Goal: Book appointment/travel/reservation

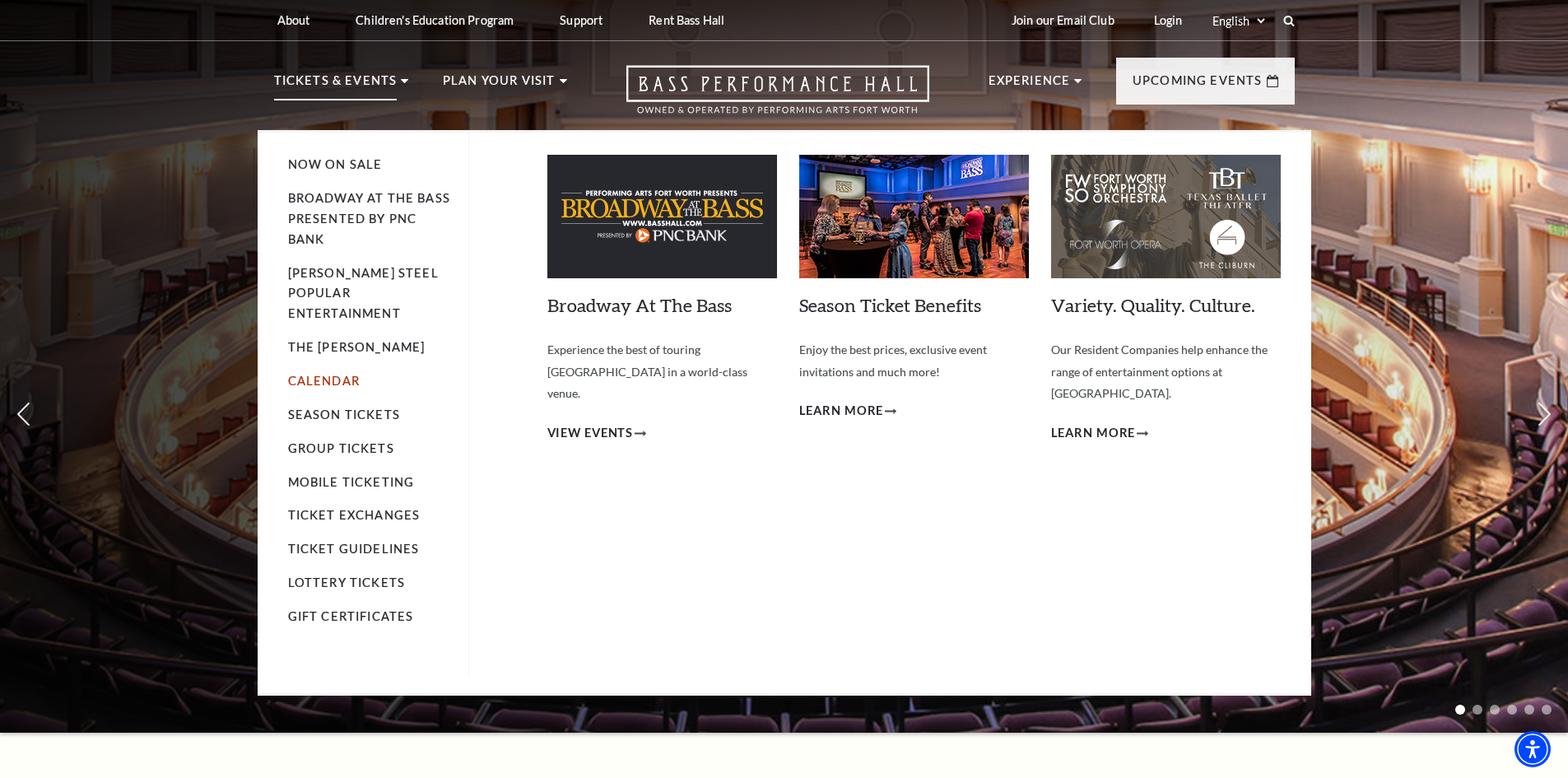
click at [322, 373] on link "Calendar" at bounding box center [324, 380] width 72 height 14
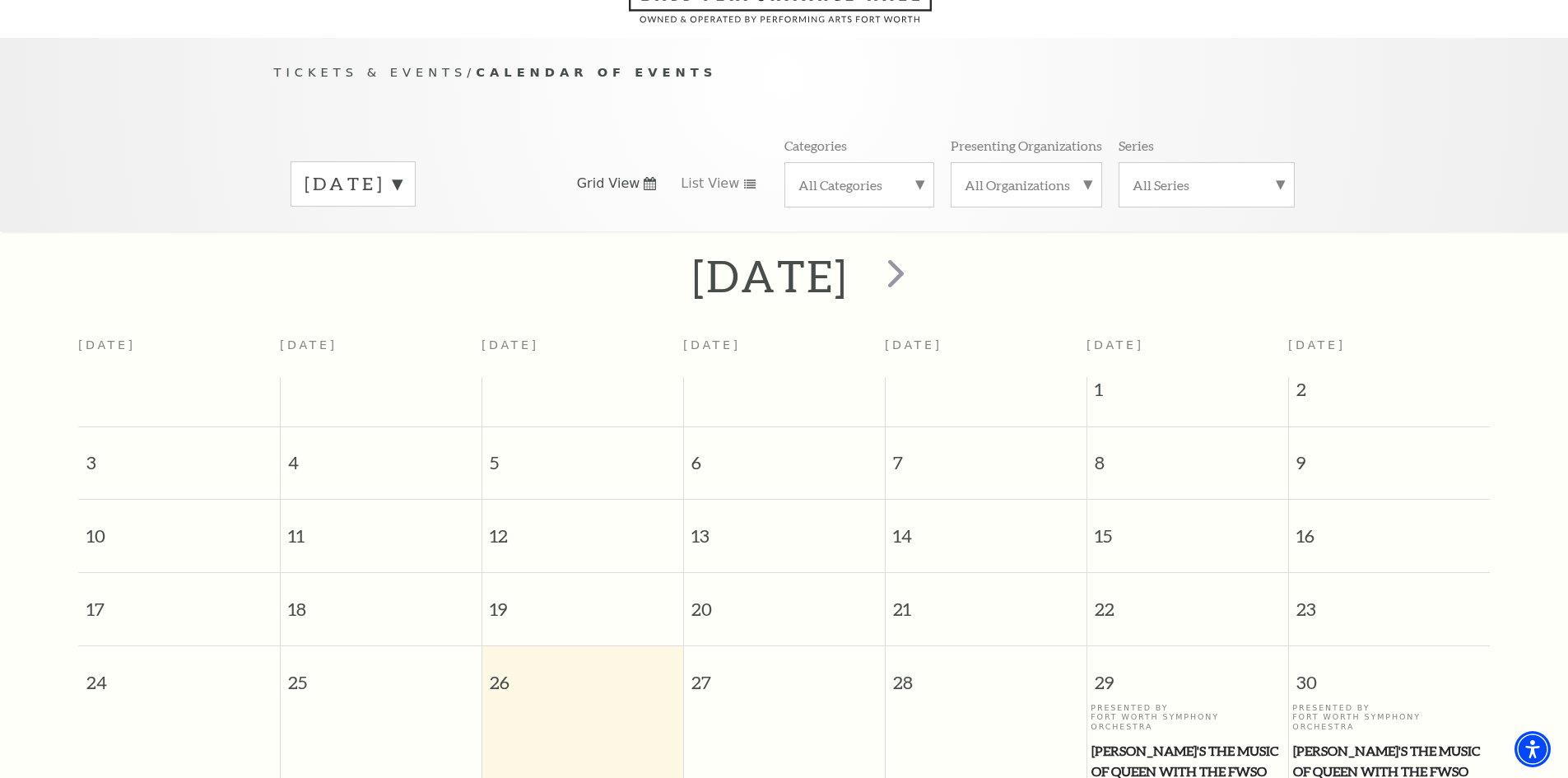
scroll to position [146, 0]
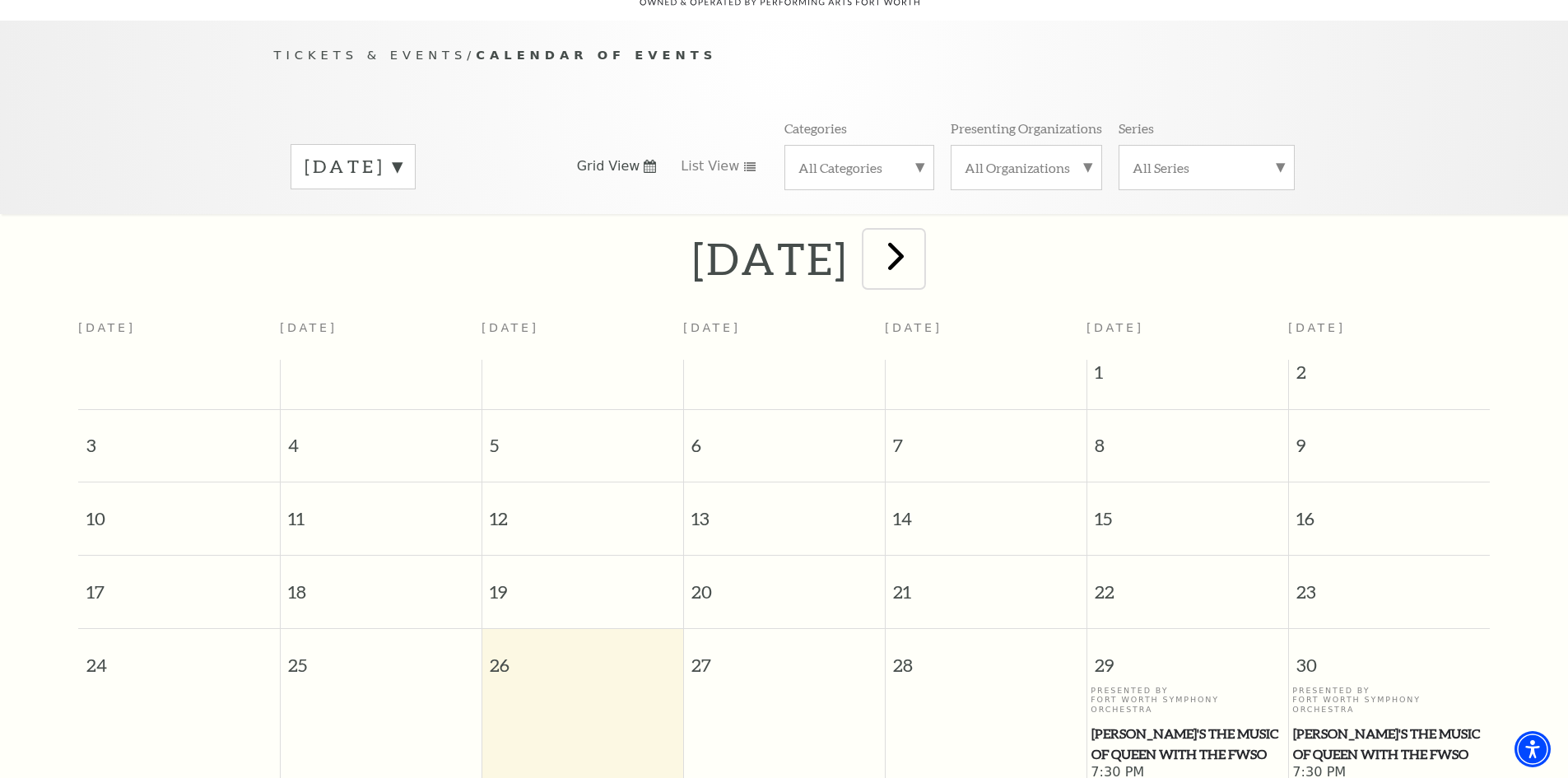
click at [920, 241] on span "next" at bounding box center [896, 255] width 47 height 47
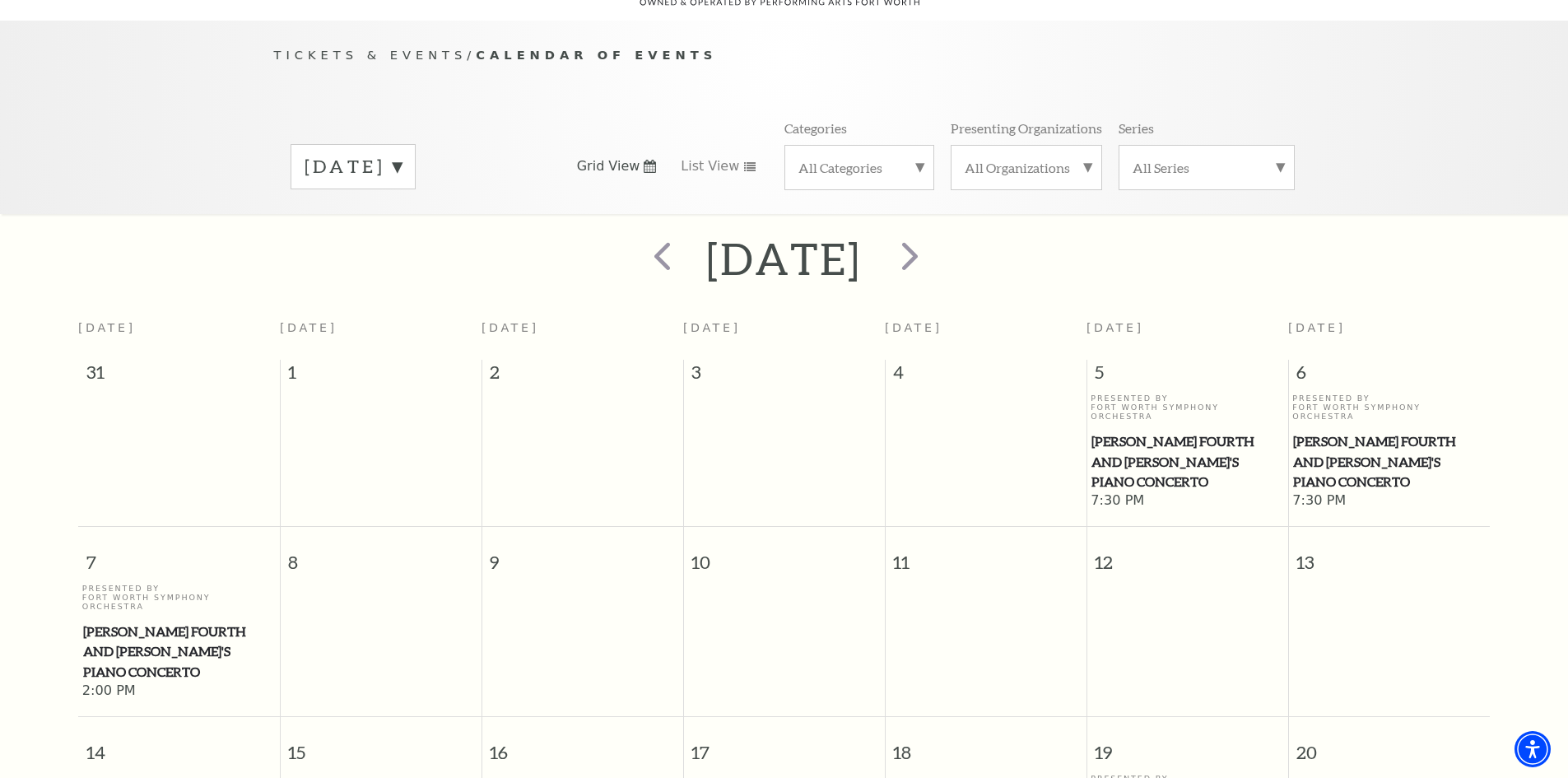
click at [862, 240] on h2 "September 2025" at bounding box center [784, 258] width 155 height 52
click at [933, 236] on span "next" at bounding box center [910, 255] width 47 height 47
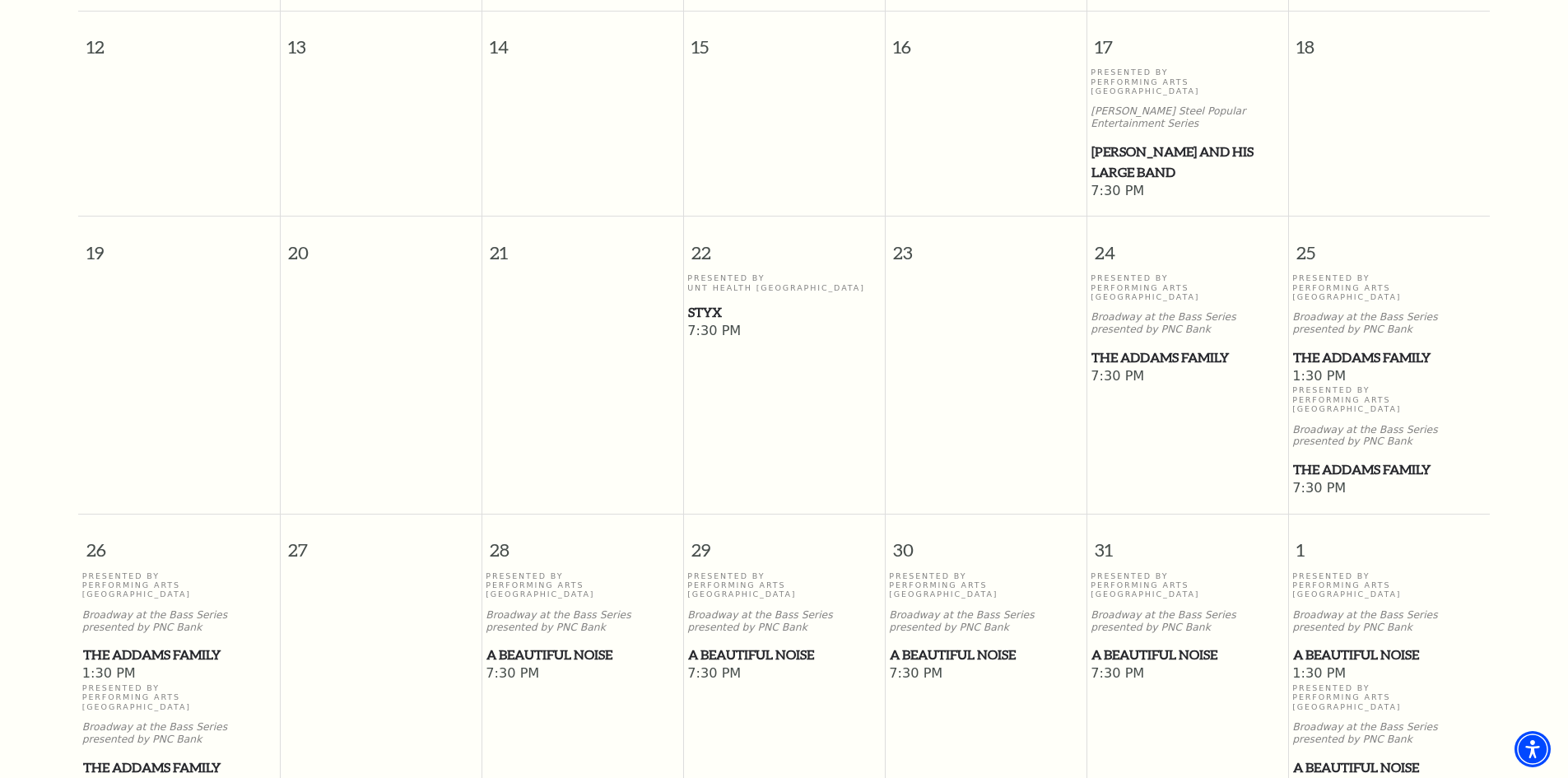
scroll to position [968, 0]
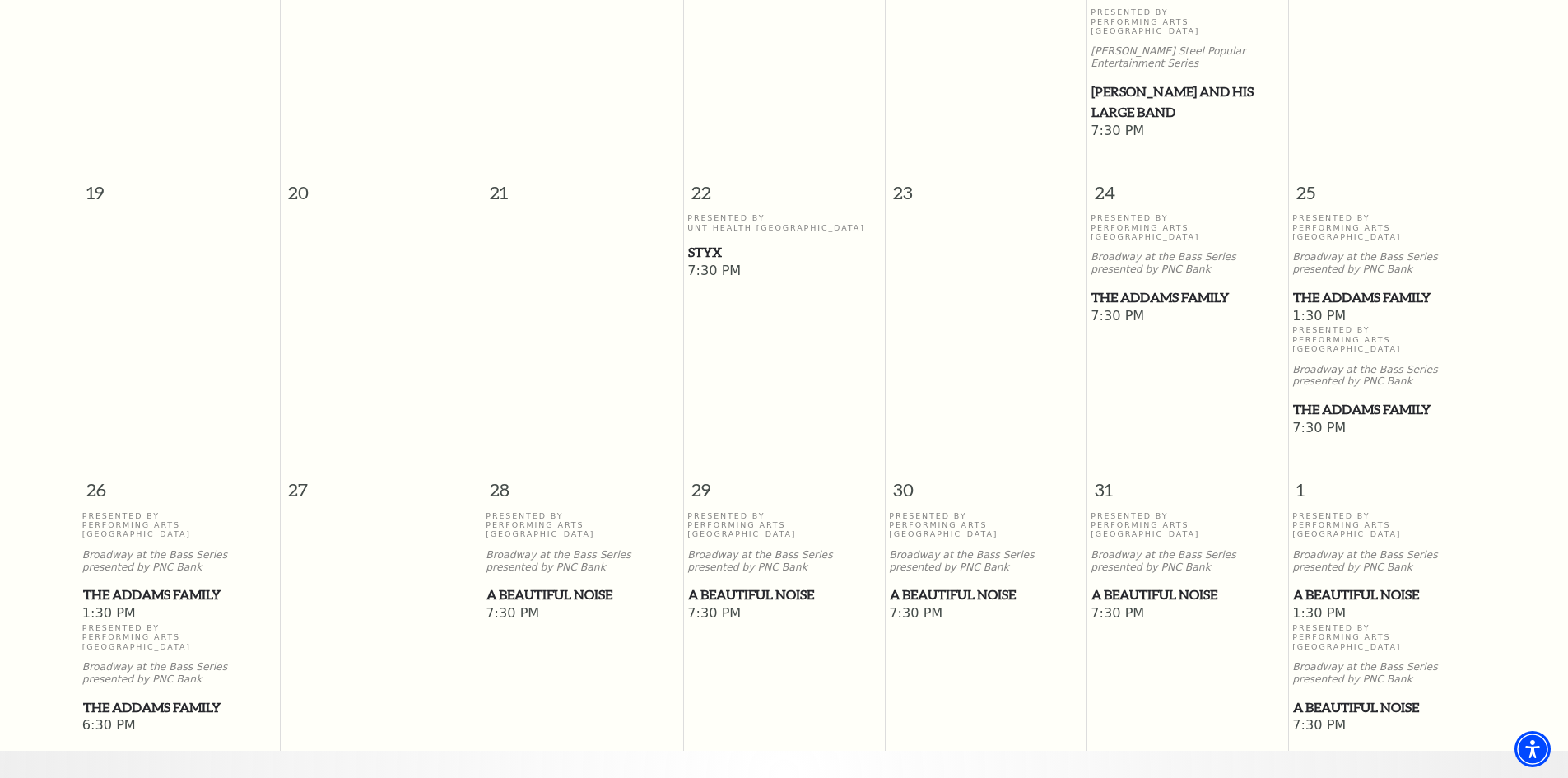
click at [580, 584] on span "A Beautiful Noise" at bounding box center [582, 594] width 192 height 20
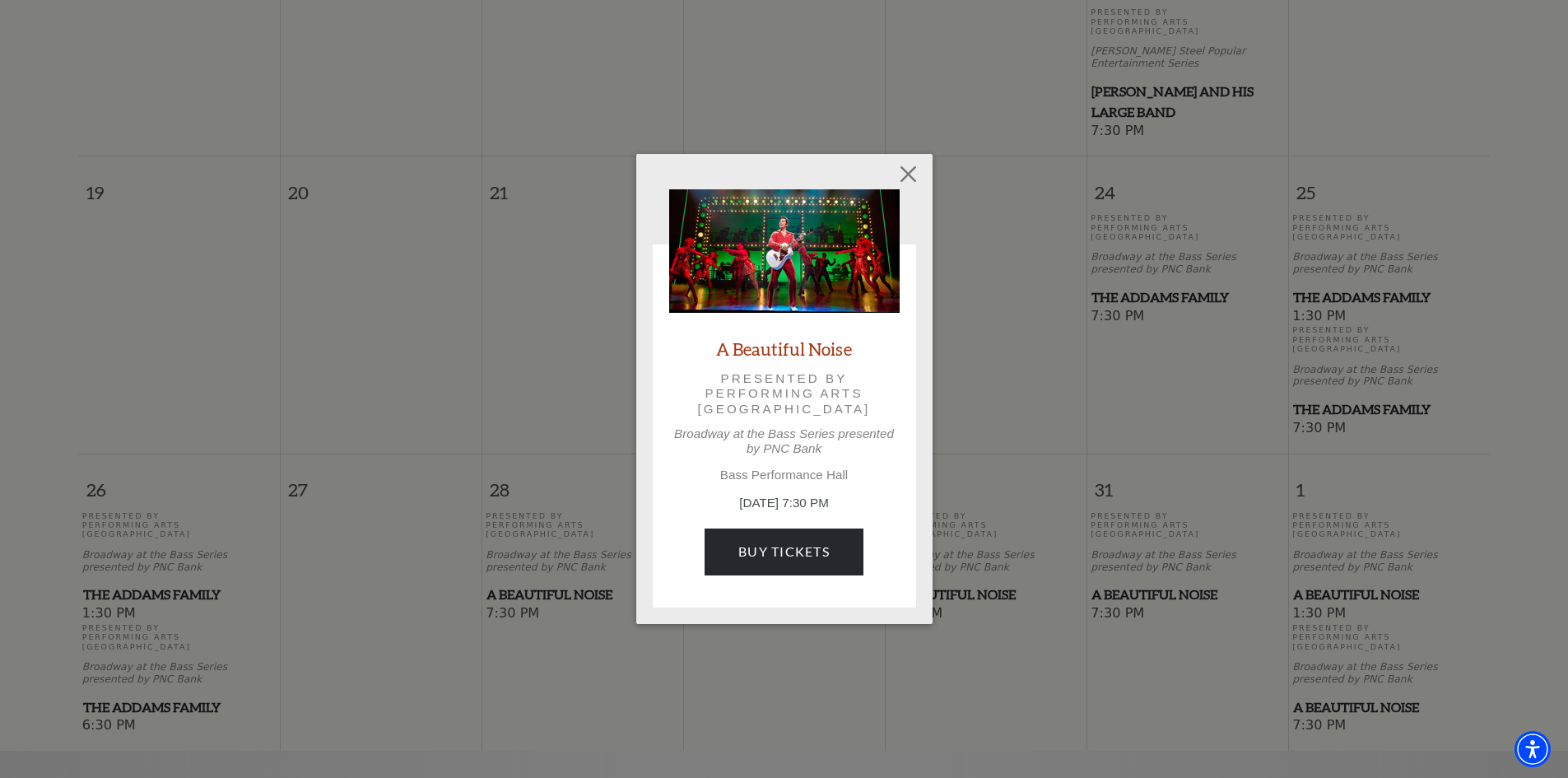
click at [836, 258] on img at bounding box center [785, 250] width 231 height 123
click at [777, 350] on link "A Beautiful Noise" at bounding box center [784, 348] width 136 height 22
